Goal: Find specific page/section: Find specific page/section

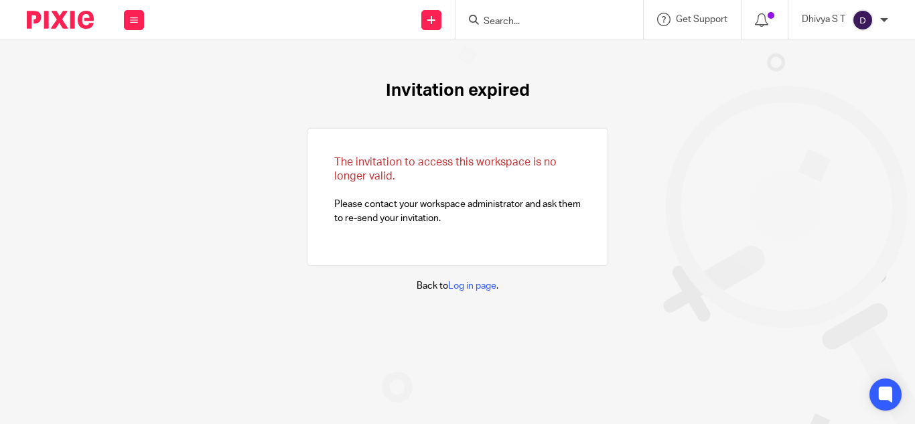
click at [496, 25] on input "Search" at bounding box center [542, 22] width 121 height 12
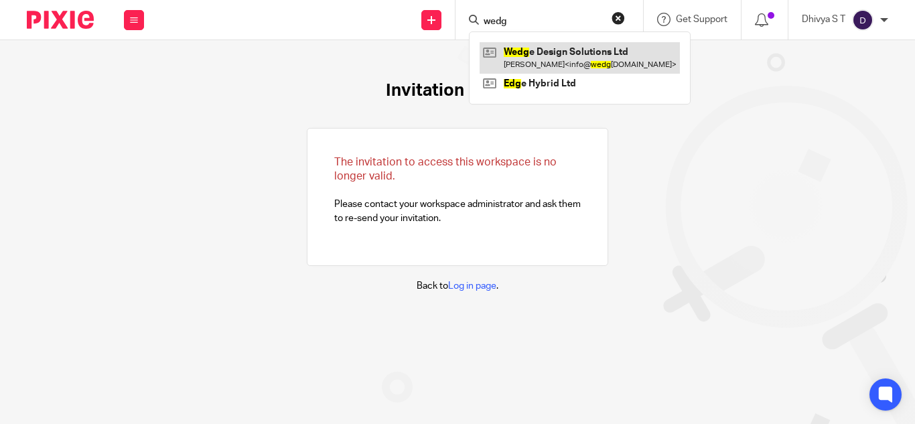
type input "wedg"
click at [538, 58] on link at bounding box center [579, 57] width 200 height 31
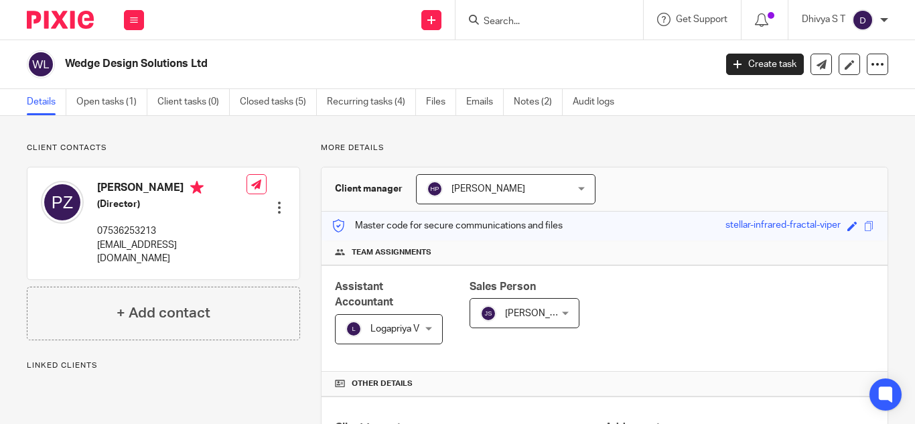
click at [374, 324] on span "Logapriya V" at bounding box center [394, 328] width 49 height 9
click at [0, 0] on div "Logapriya V" at bounding box center [0, 0] width 0 height 0
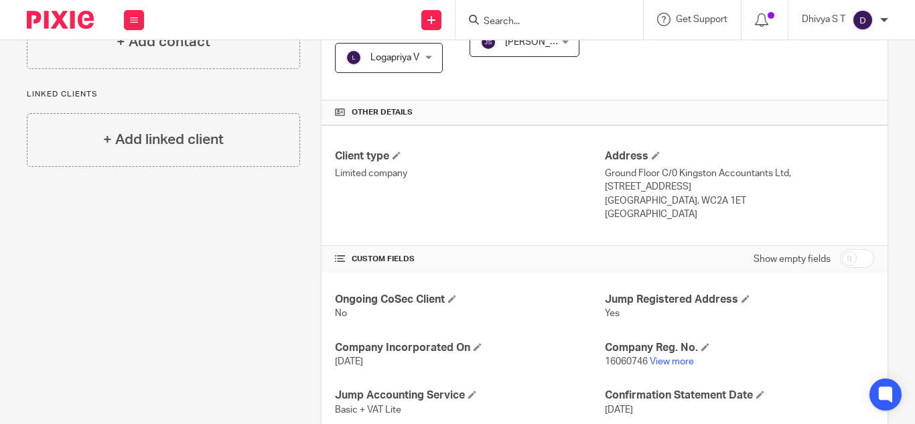
scroll to position [469, 0]
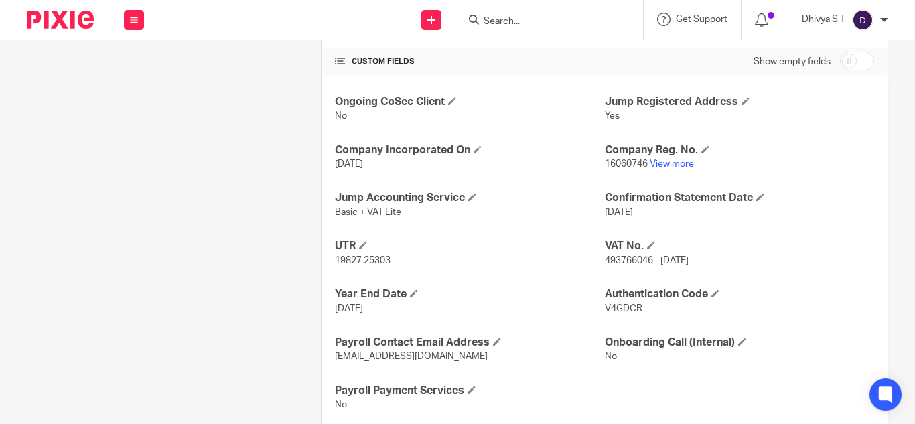
click at [621, 256] on span "493766046 - [DATE]" at bounding box center [647, 260] width 84 height 9
copy span "493766046"
click at [664, 159] on link "View more" at bounding box center [672, 163] width 44 height 9
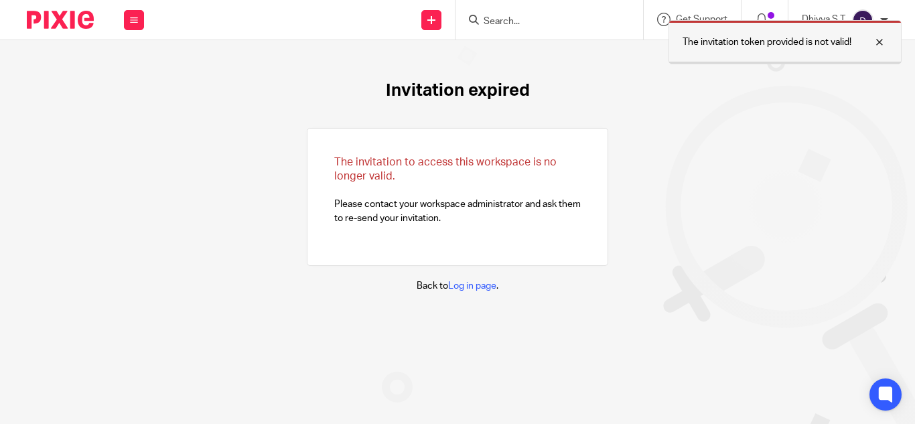
click at [879, 37] on div at bounding box center [869, 42] width 36 height 16
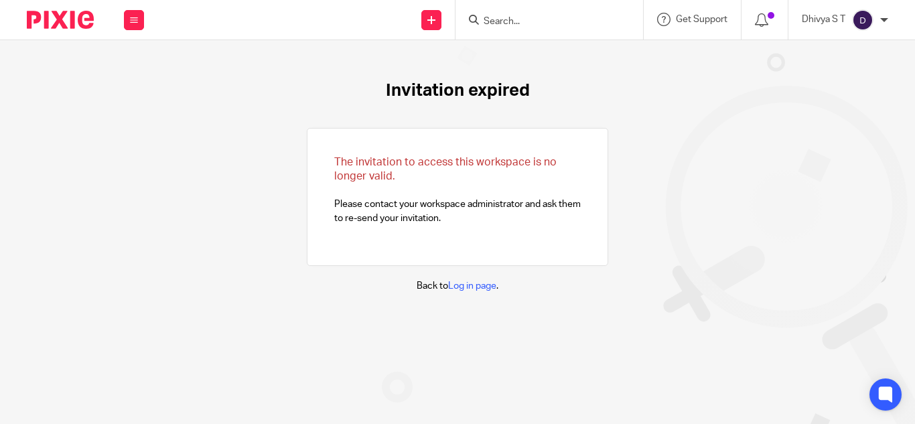
click at [487, 23] on input "Search" at bounding box center [542, 22] width 121 height 12
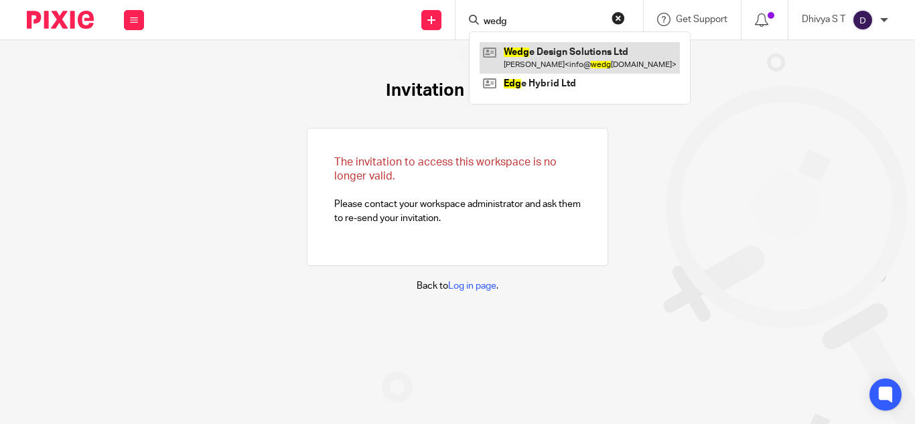
type input "wedg"
click at [533, 53] on link at bounding box center [579, 57] width 200 height 31
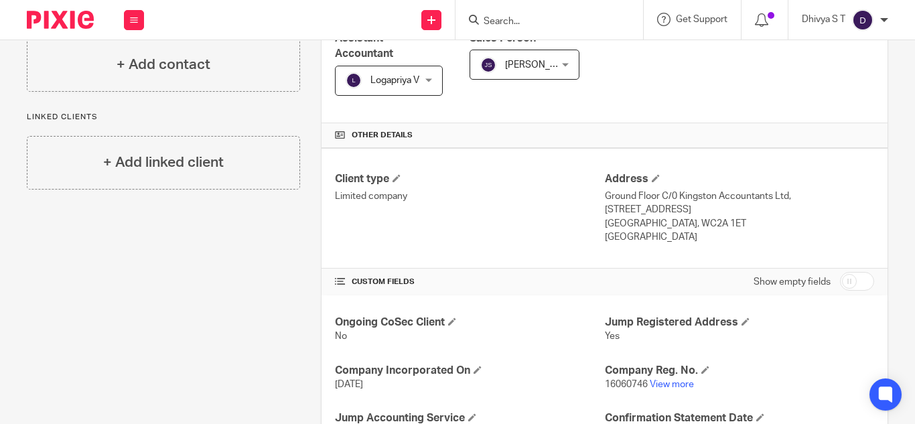
scroll to position [268, 0]
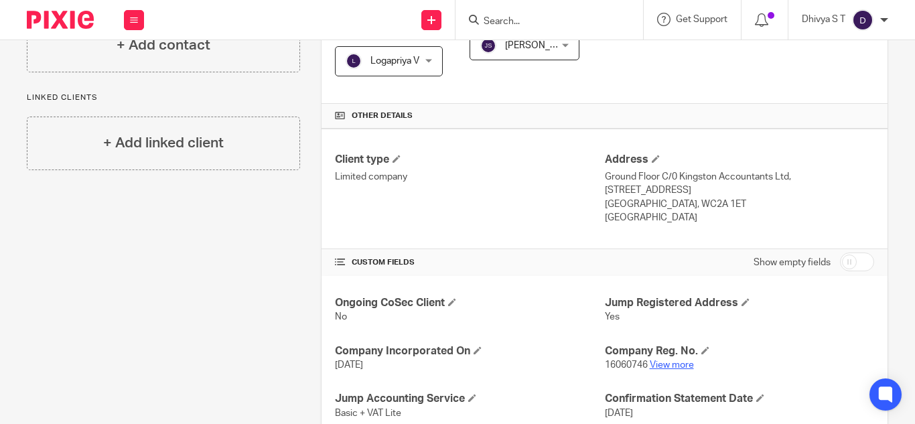
click at [672, 360] on link "View more" at bounding box center [672, 364] width 44 height 9
